Goal: Obtain resource: Obtain resource

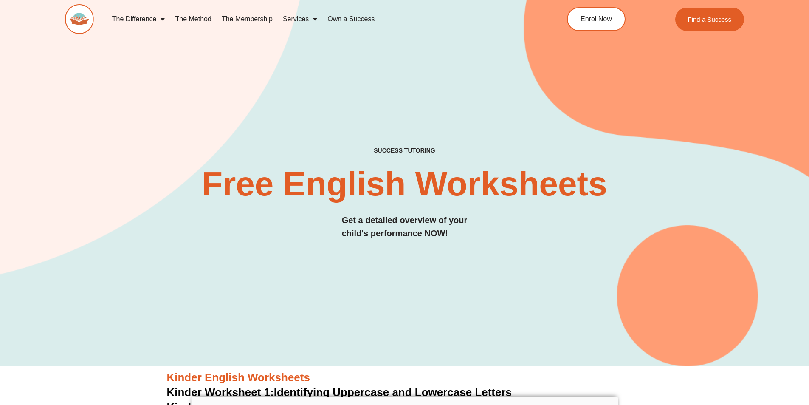
click at [319, 260] on div "SUCCESS TUTORING​ Free English Worksheets​ Get a detailed overview of your chil…" at bounding box center [405, 169] width 680 height 394
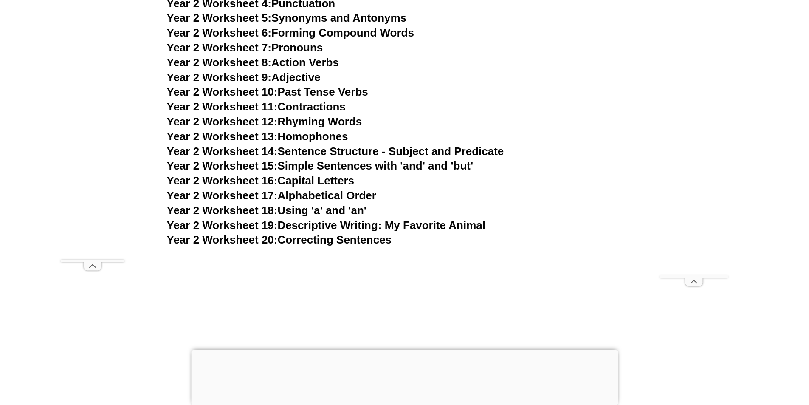
scroll to position [2378, 0]
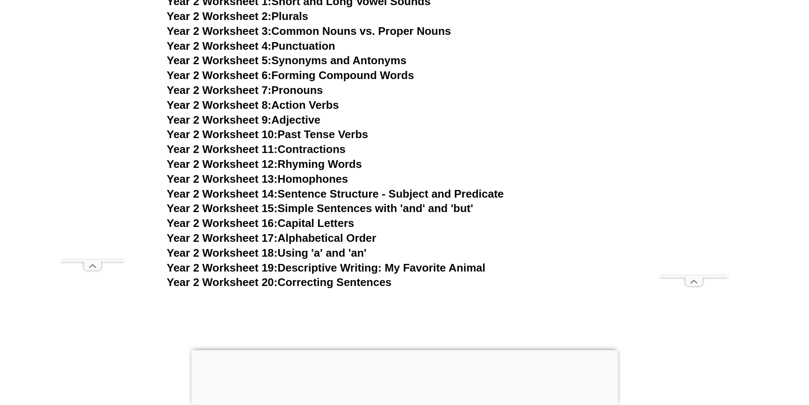
click at [293, 149] on link "Year 2 Worksheet 11: Contractions" at bounding box center [256, 149] width 179 height 13
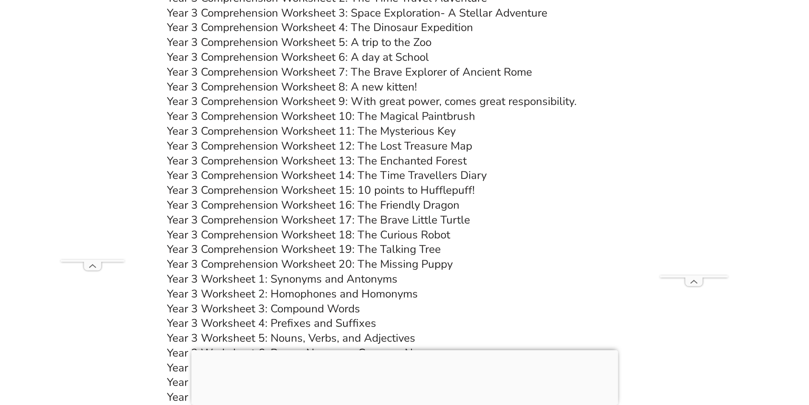
scroll to position [3058, 0]
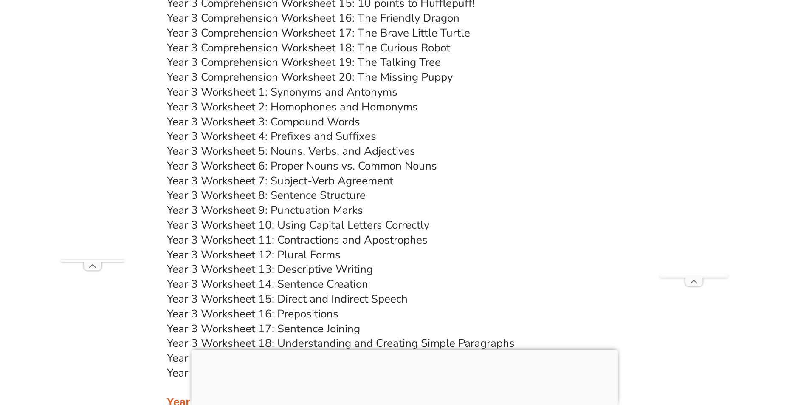
click at [243, 180] on link "Year 3 Worksheet 7: Subject-Verb Agreement" at bounding box center [280, 180] width 226 height 15
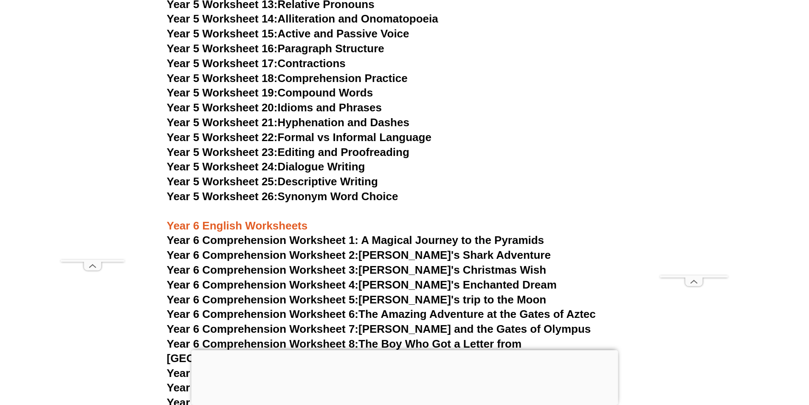
scroll to position [4502, 0]
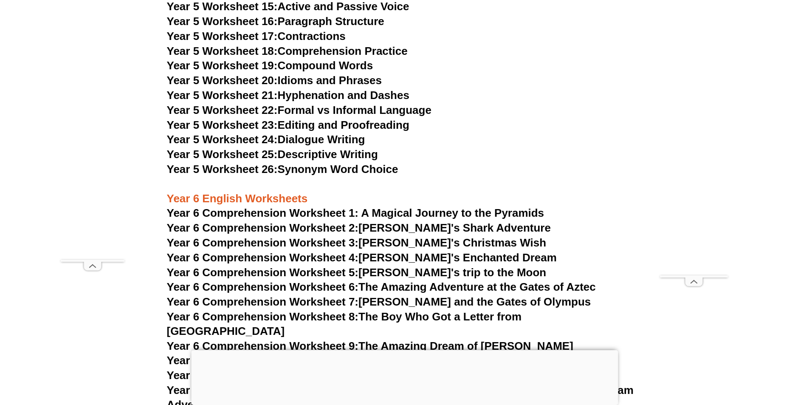
click at [305, 142] on link "Year 5 Worksheet 24: Dialogue Writing" at bounding box center [266, 139] width 198 height 13
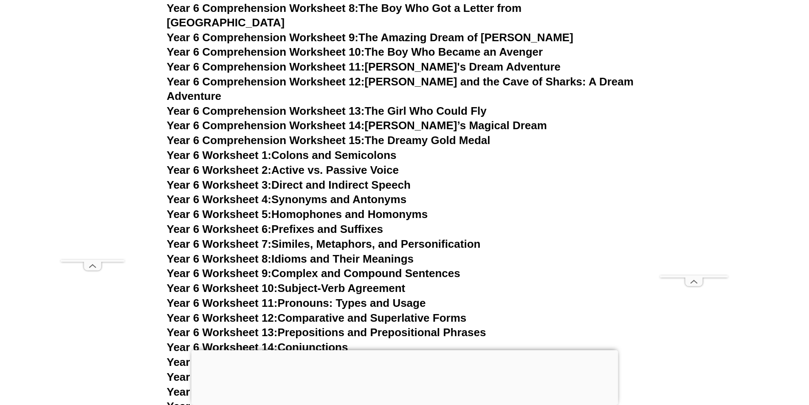
scroll to position [4672, 0]
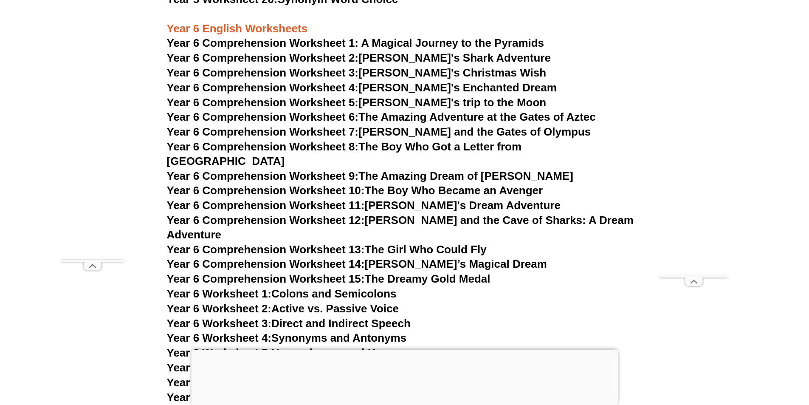
click at [333, 117] on span "Year 6 Comprehension Worksheet 6:" at bounding box center [263, 116] width 192 height 13
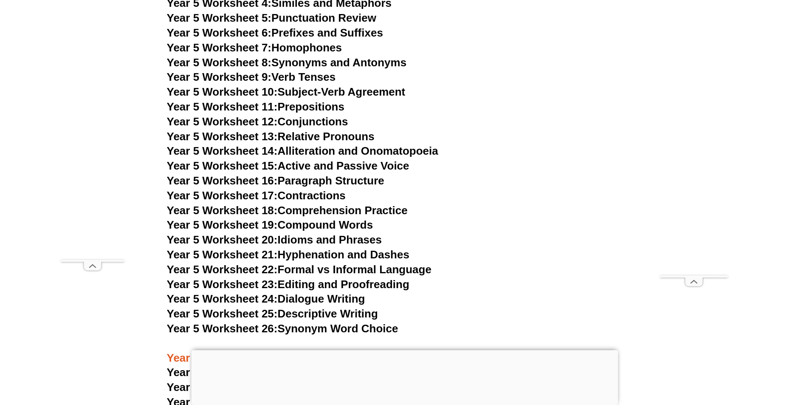
scroll to position [4332, 0]
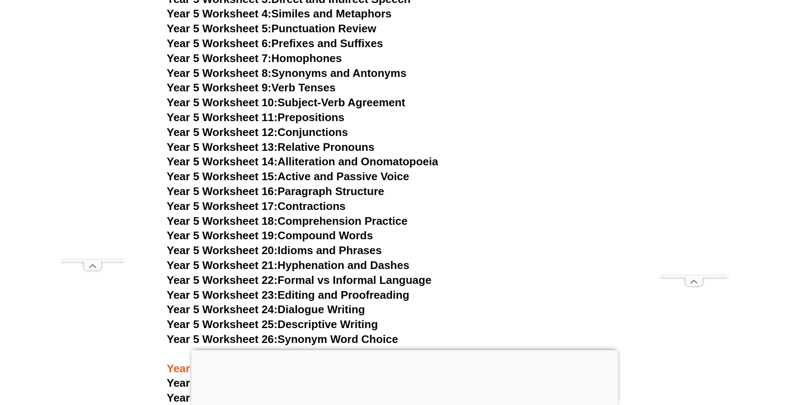
click at [307, 208] on link "Year 5 Worksheet 17: Contractions" at bounding box center [256, 206] width 179 height 13
click at [292, 251] on link "Year 5 Worksheet 20: Idioms and Phrases" at bounding box center [274, 250] width 215 height 13
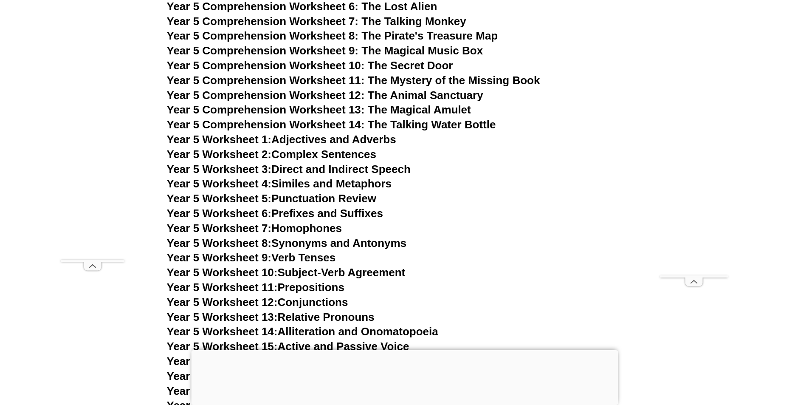
scroll to position [4120, 0]
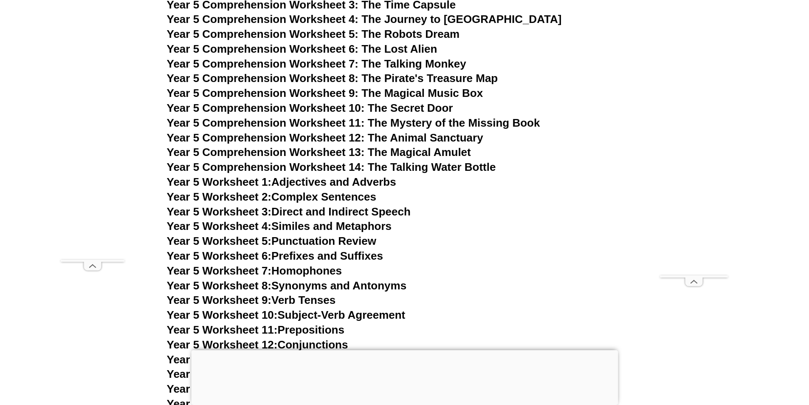
click at [319, 184] on link "Year 5 Worksheet 1: Adjectives and Adverbs" at bounding box center [281, 181] width 229 height 13
click at [307, 256] on link "Year 5 Worksheet 6: Prefixes and Suffixes" at bounding box center [275, 255] width 216 height 13
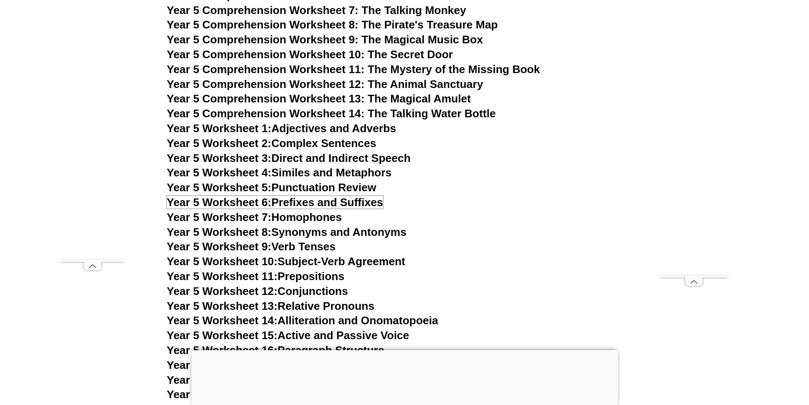
scroll to position [4290, 0]
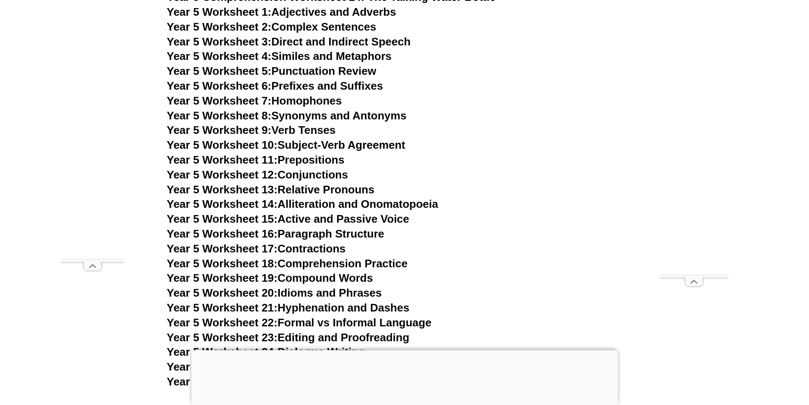
click at [305, 116] on link "Year 5 Worksheet 8: Synonyms and Antonyms" at bounding box center [287, 115] width 240 height 13
